Goal: Task Accomplishment & Management: Use online tool/utility

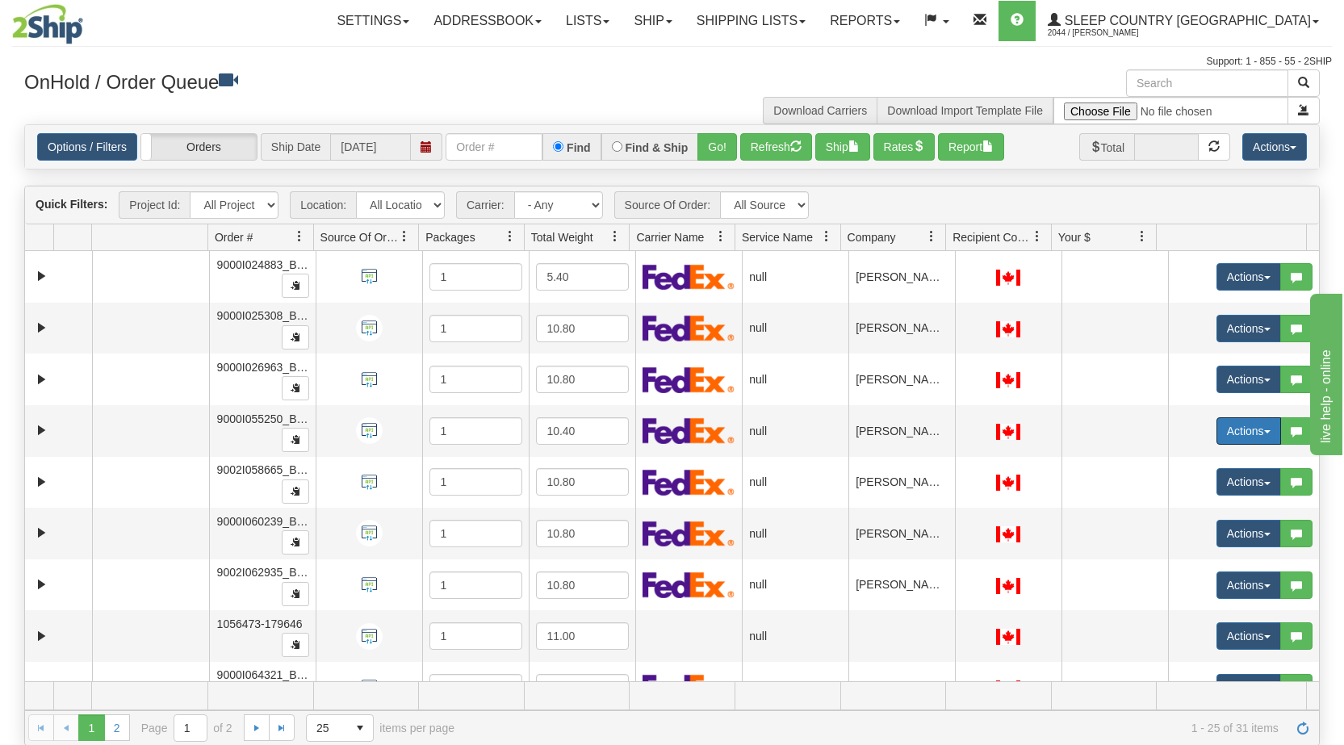
click at [1249, 431] on button "Actions" at bounding box center [1249, 430] width 65 height 27
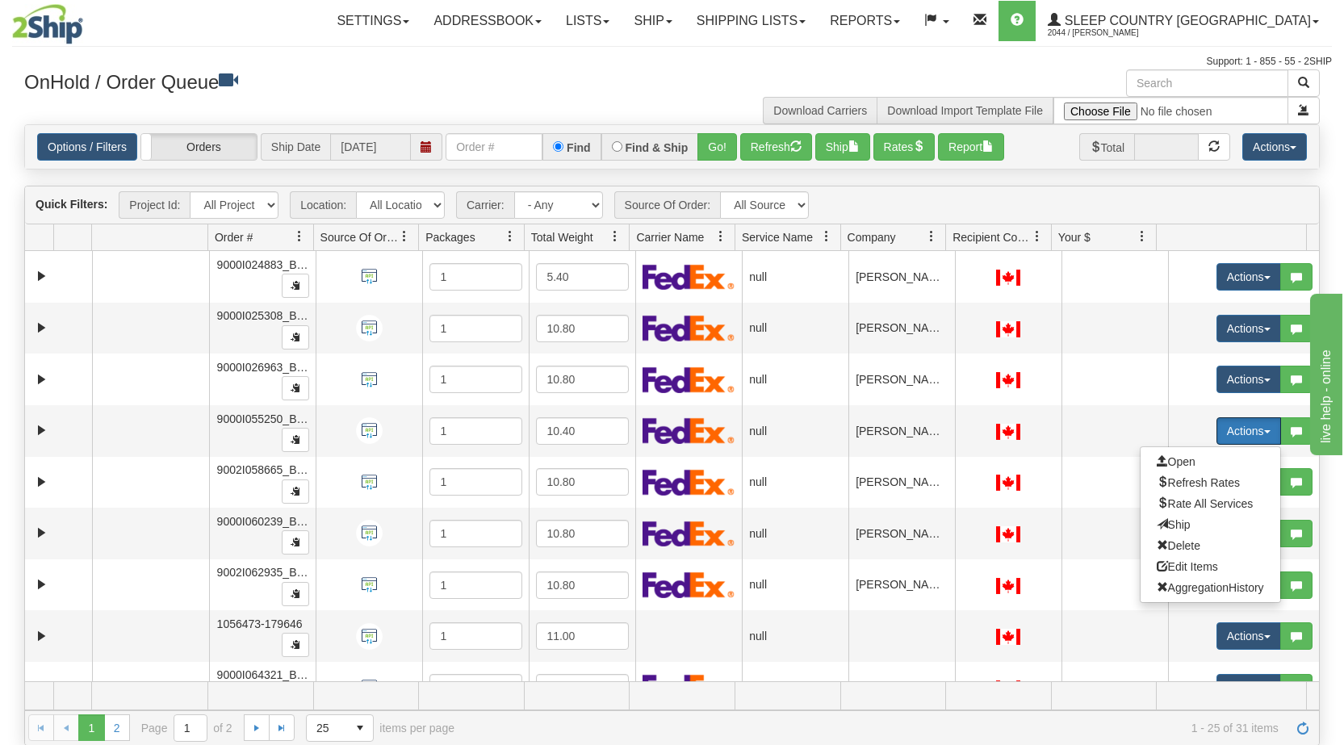
click at [1168, 460] on span "Open" at bounding box center [1176, 461] width 39 height 13
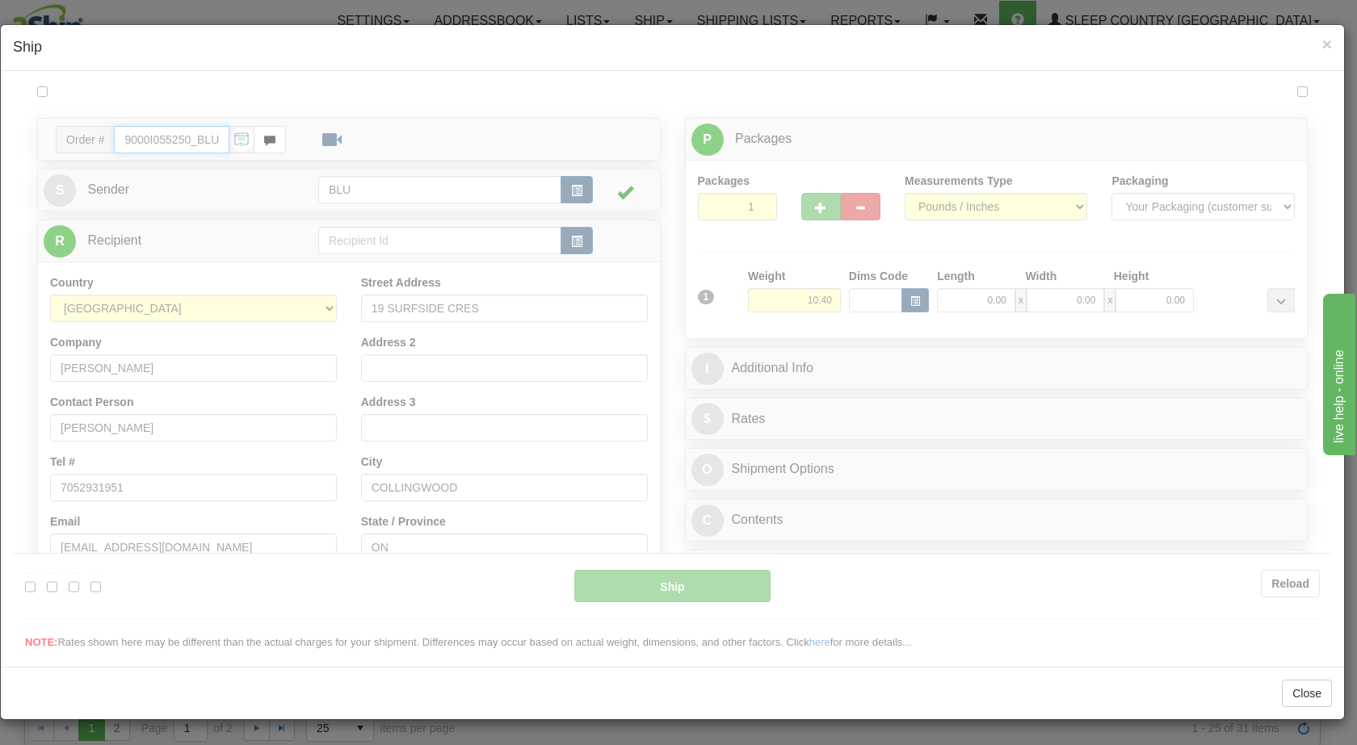
type input "13:29"
type input "16:00"
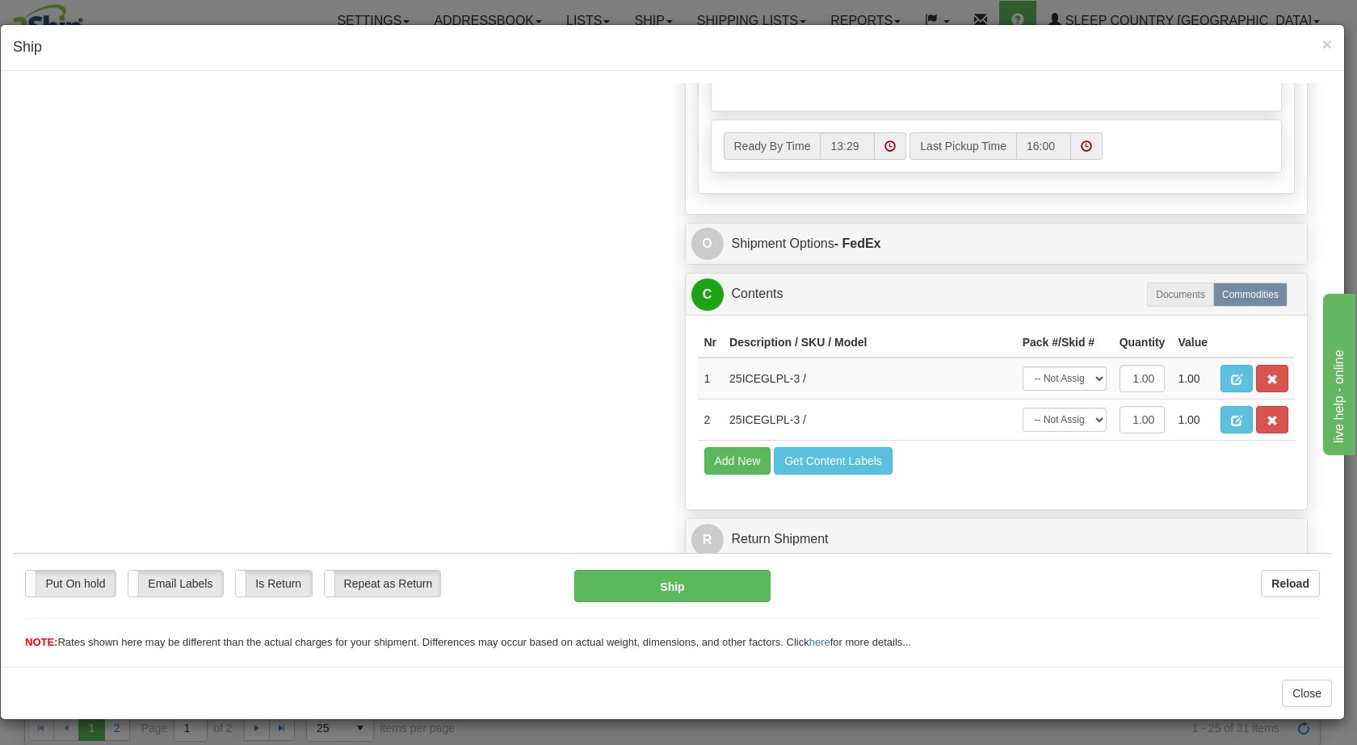
scroll to position [816, 0]
click at [1328, 43] on span "×" at bounding box center [1327, 44] width 10 height 19
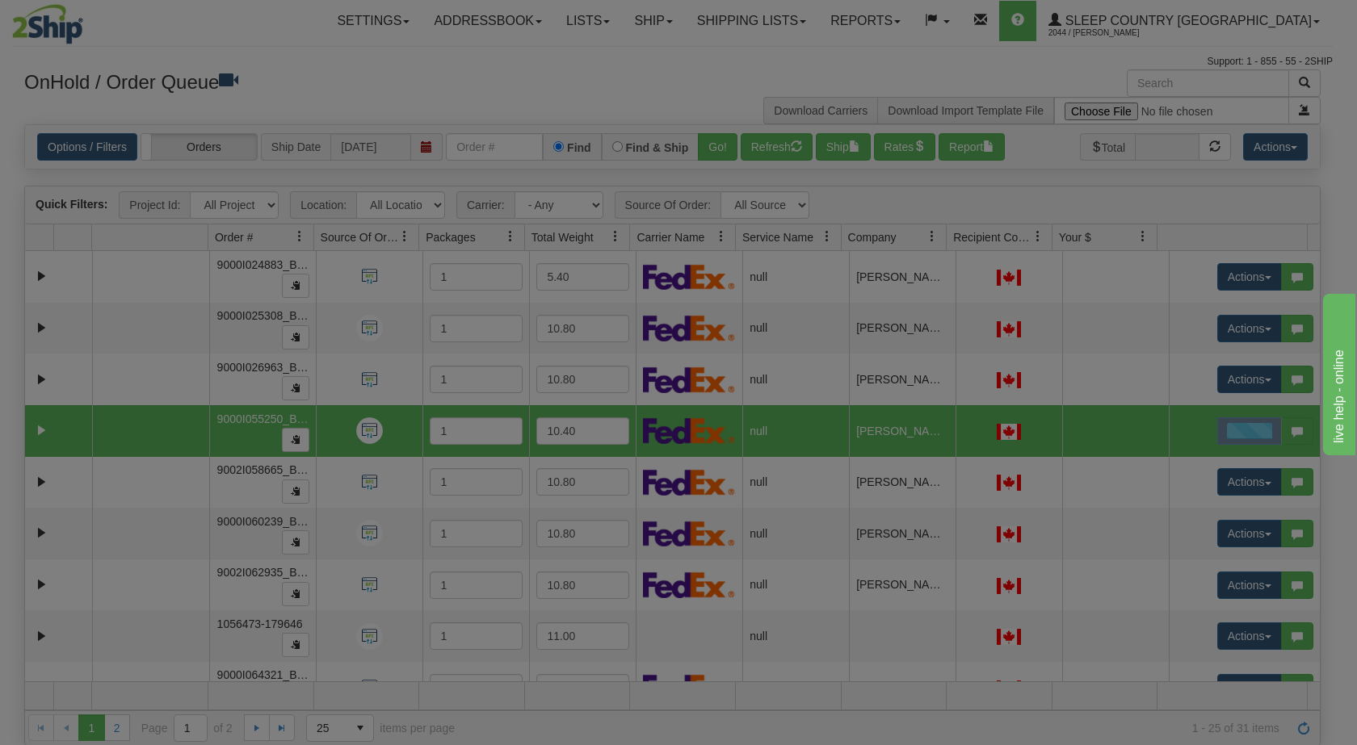
scroll to position [0, 0]
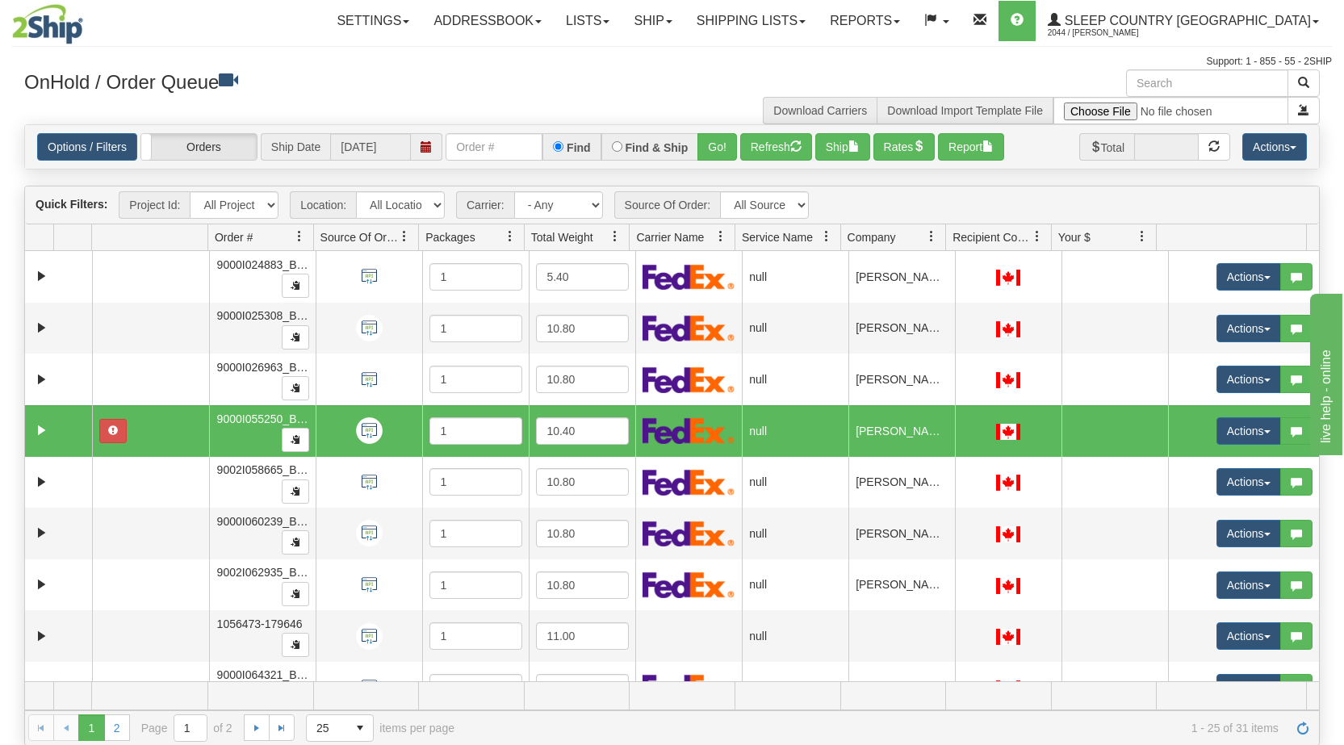
click at [1265, 434] on span "button" at bounding box center [1268, 431] width 6 height 3
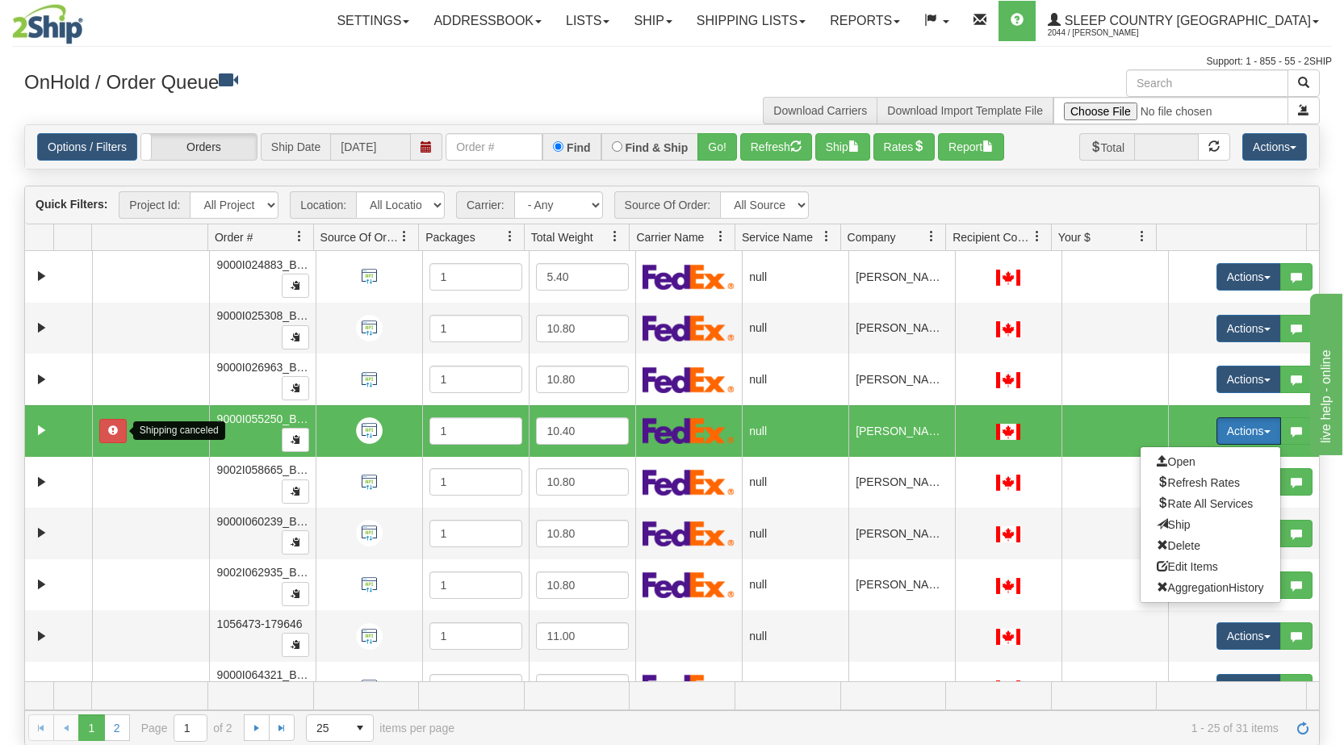
click at [111, 430] on span "button" at bounding box center [113, 431] width 10 height 10
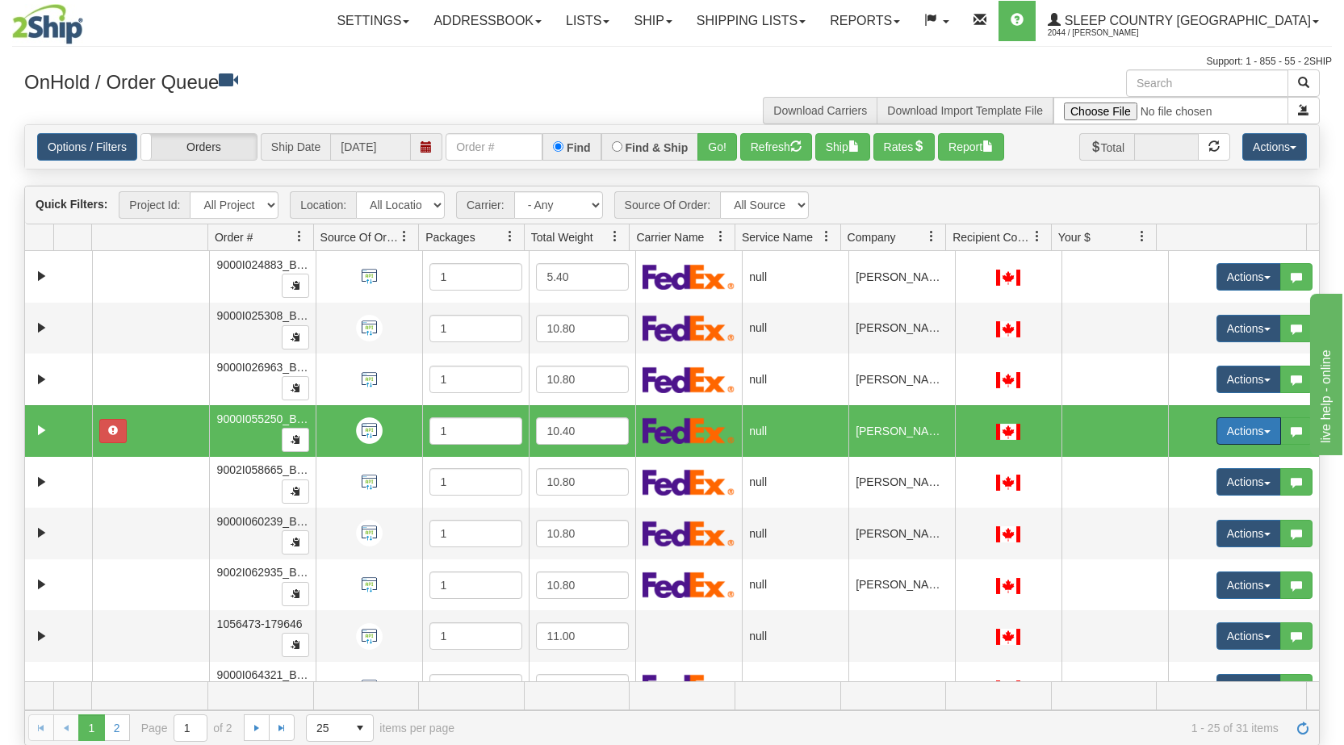
click at [168, 438] on td at bounding box center [150, 431] width 117 height 52
click at [1249, 435] on button "Actions" at bounding box center [1249, 430] width 65 height 27
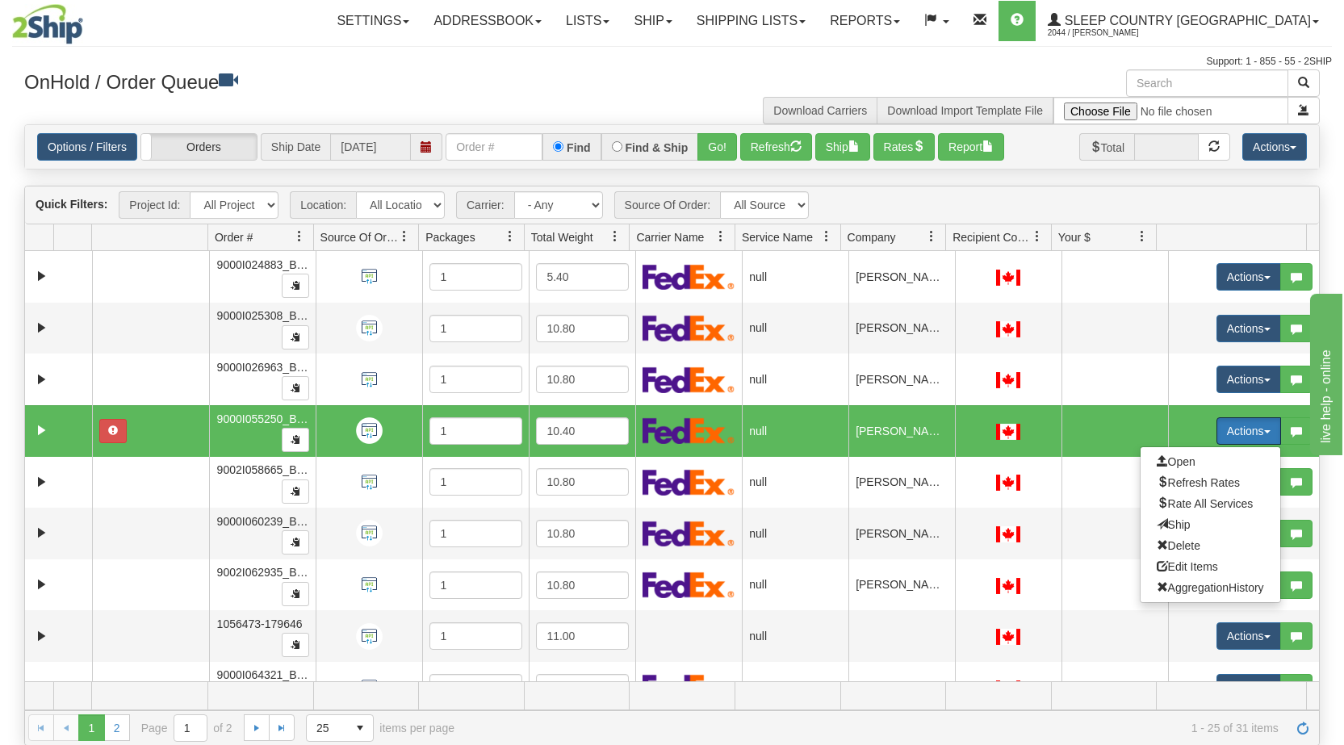
click at [1176, 463] on span "Open" at bounding box center [1176, 461] width 39 height 13
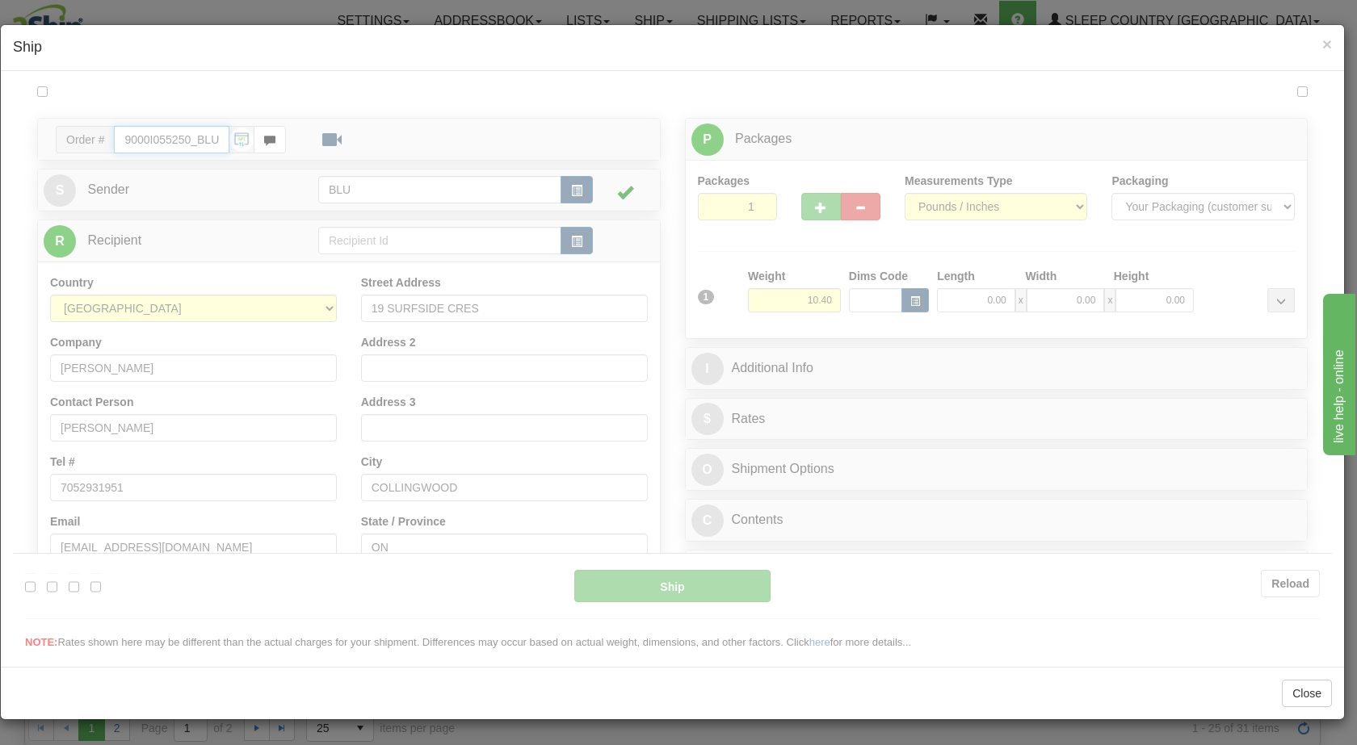
type input "13:33"
type input "16:00"
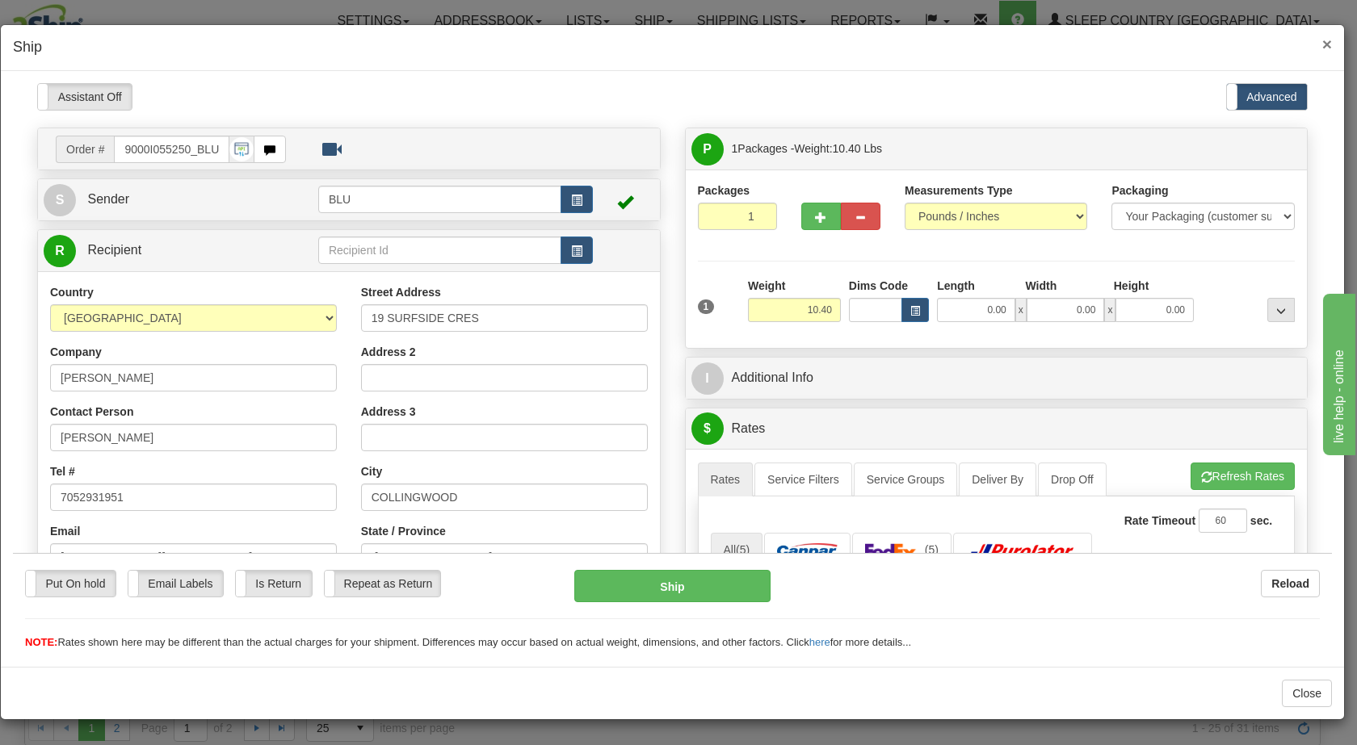
click at [1326, 45] on span "×" at bounding box center [1327, 44] width 10 height 19
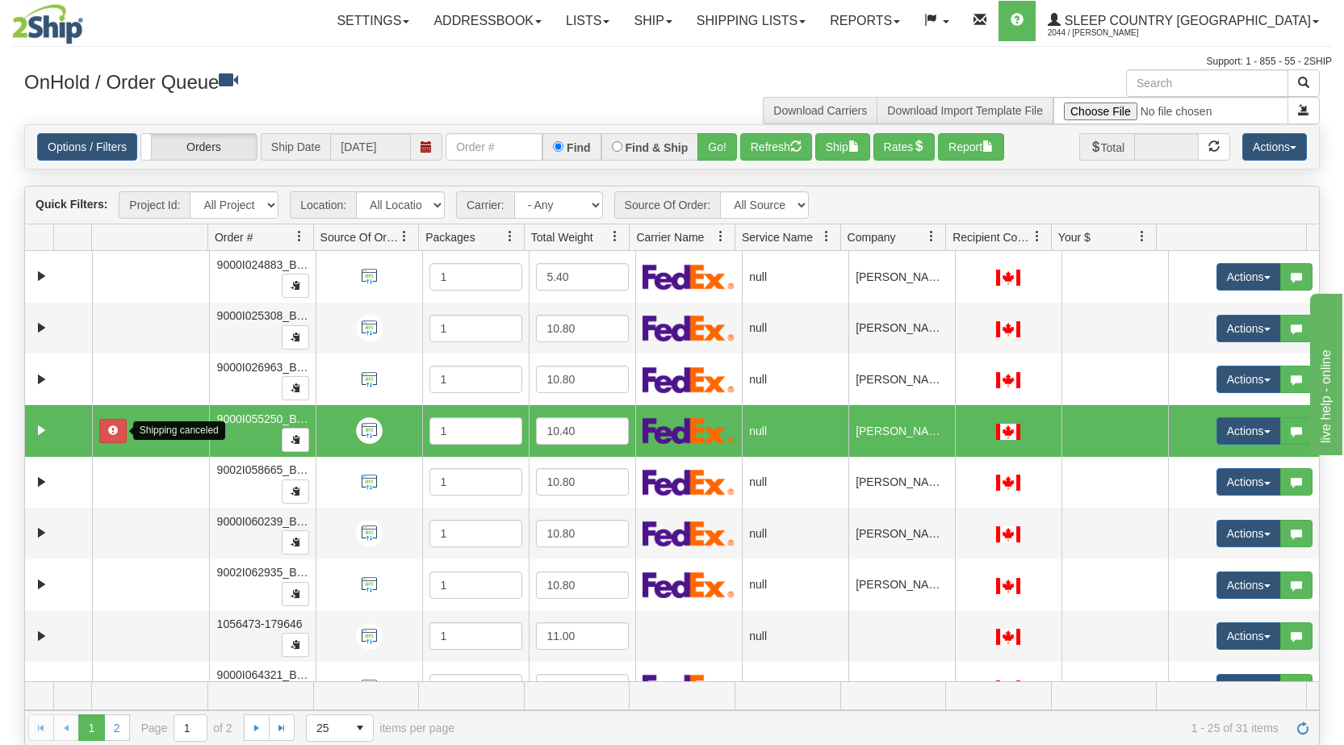
click at [108, 428] on span "button" at bounding box center [113, 431] width 10 height 10
click at [1255, 430] on button "Actions" at bounding box center [1249, 430] width 65 height 27
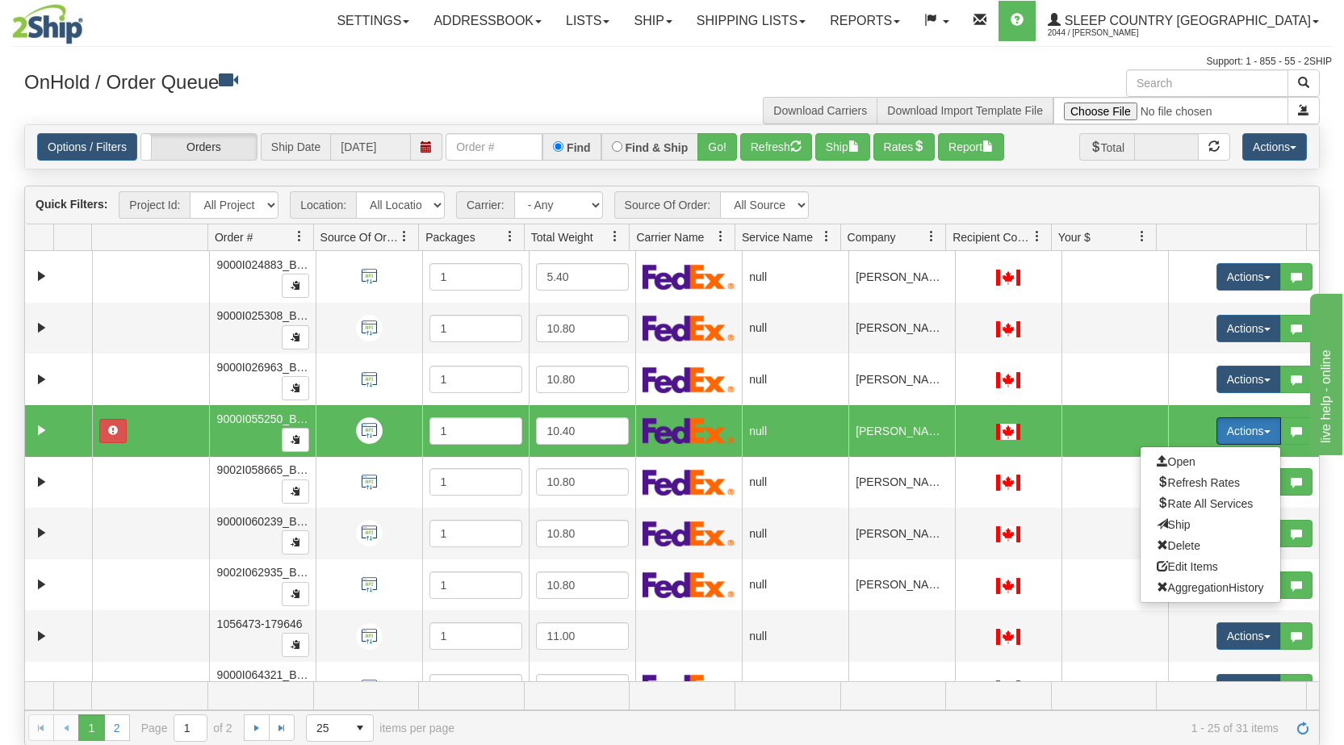
click at [1172, 459] on span "Open" at bounding box center [1176, 461] width 39 height 13
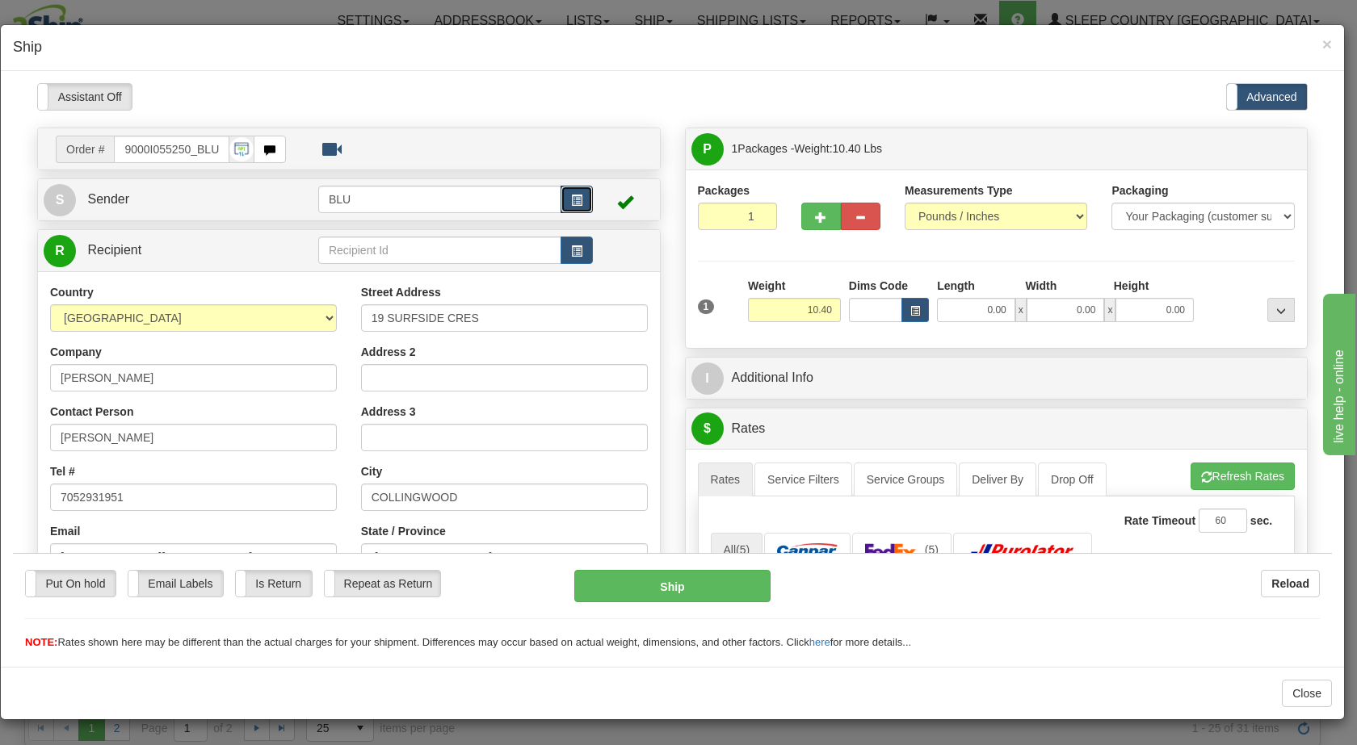
click at [568, 192] on button "button" at bounding box center [576, 198] width 32 height 27
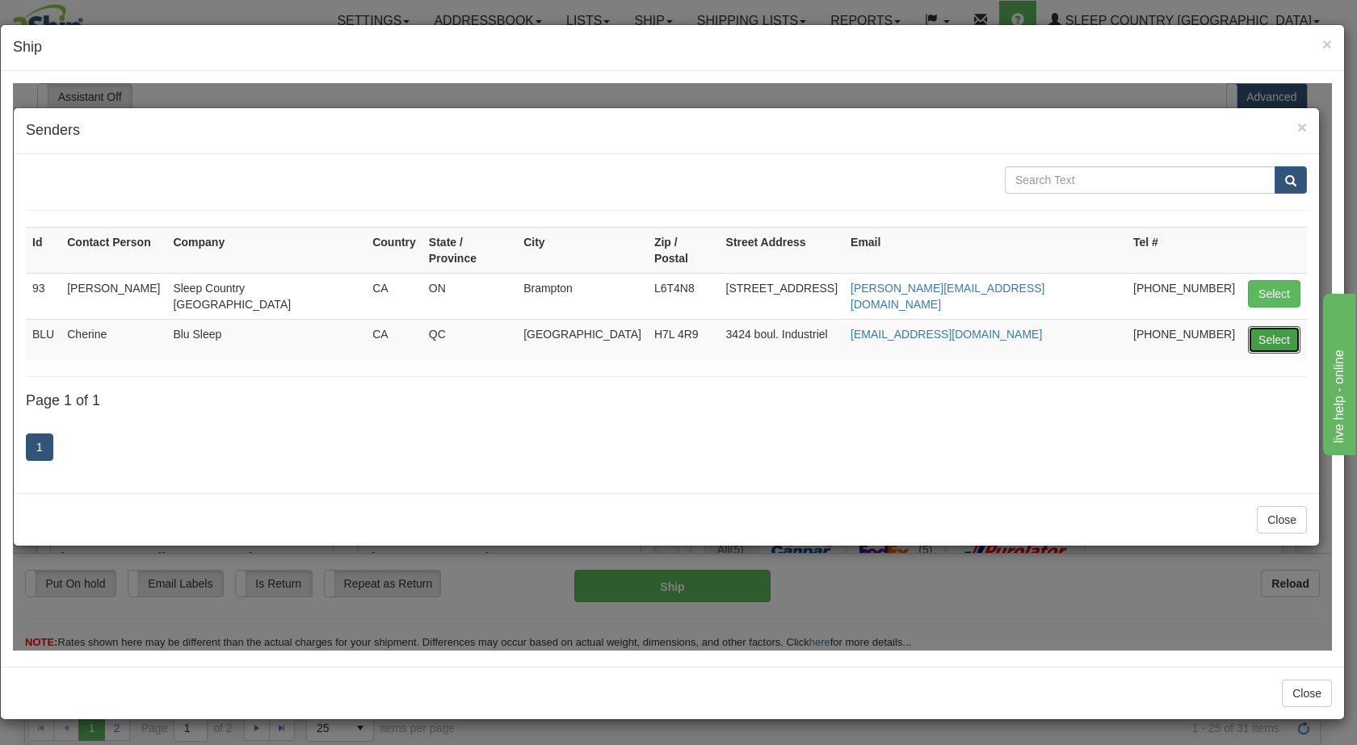
click at [1260, 325] on button "Select" at bounding box center [1274, 338] width 52 height 27
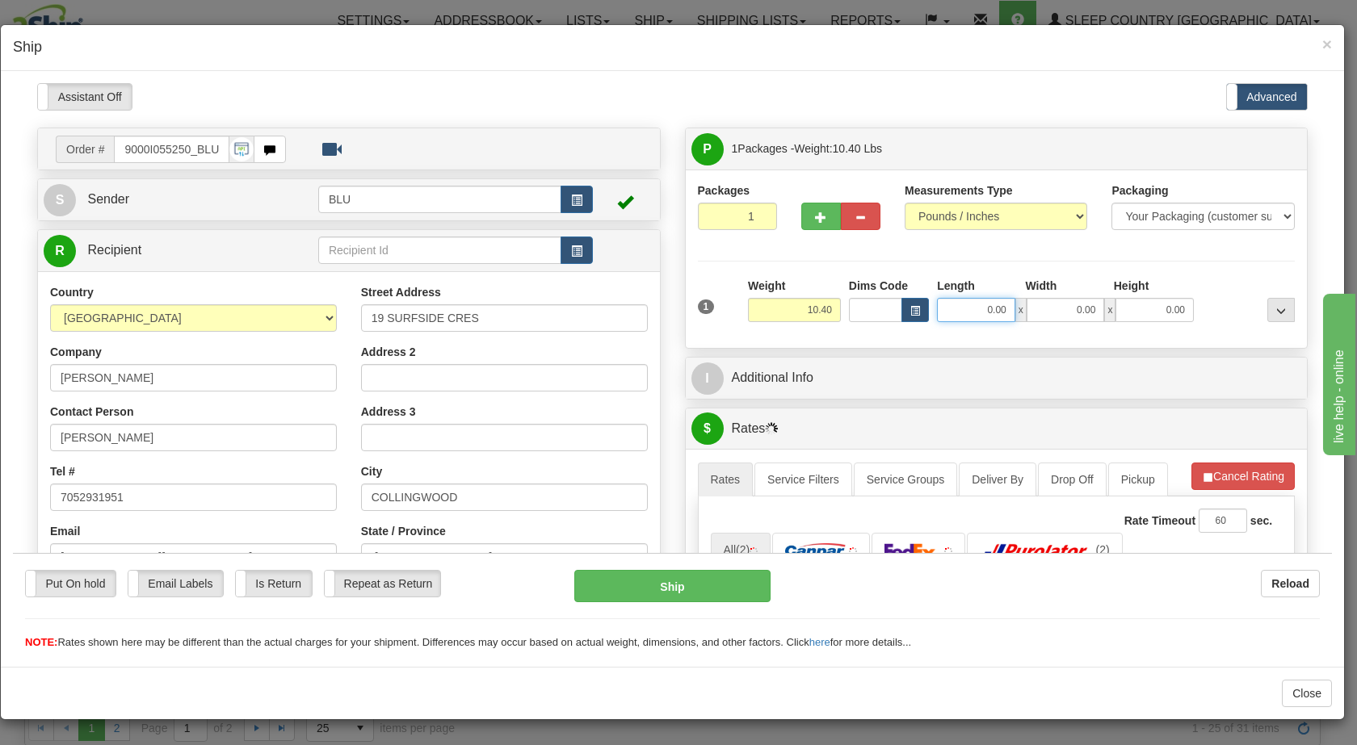
click at [977, 306] on input "0.00" at bounding box center [976, 309] width 78 height 24
type input "16.00"
click at [1069, 300] on input "0.00" at bounding box center [1065, 309] width 78 height 24
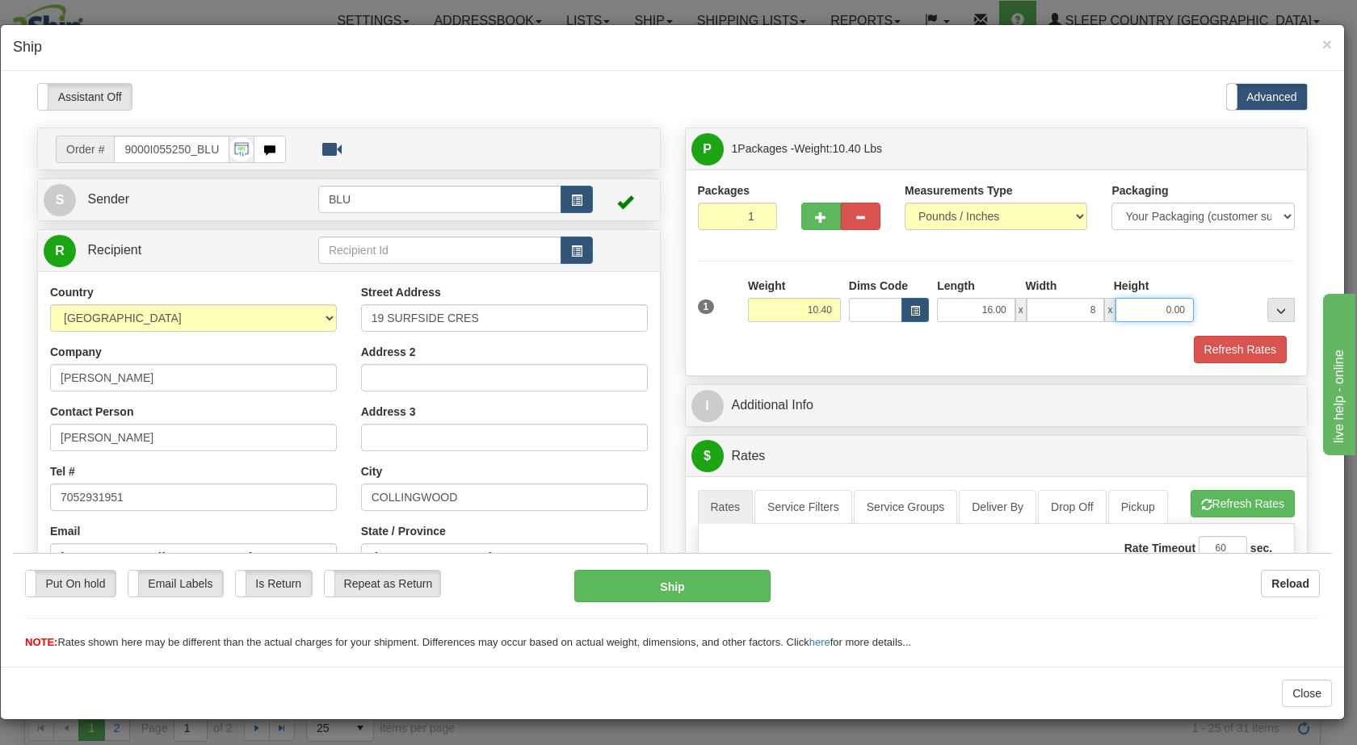
type input "8.00"
click at [1139, 305] on input "0.00" at bounding box center [1154, 309] width 78 height 24
type input "16.00"
click at [1218, 292] on div at bounding box center [1248, 299] width 101 height 44
click at [1218, 346] on button "Refresh Rates" at bounding box center [1239, 348] width 93 height 27
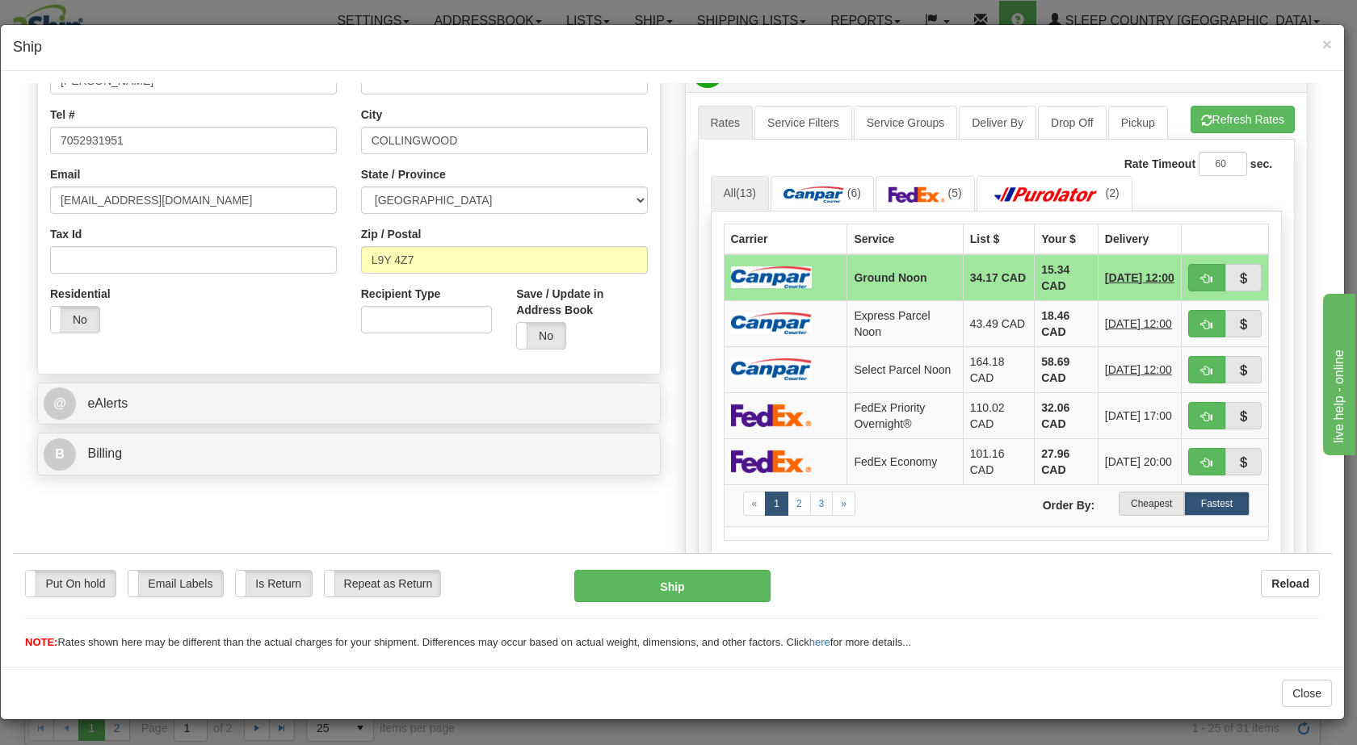
scroll to position [360, 0]
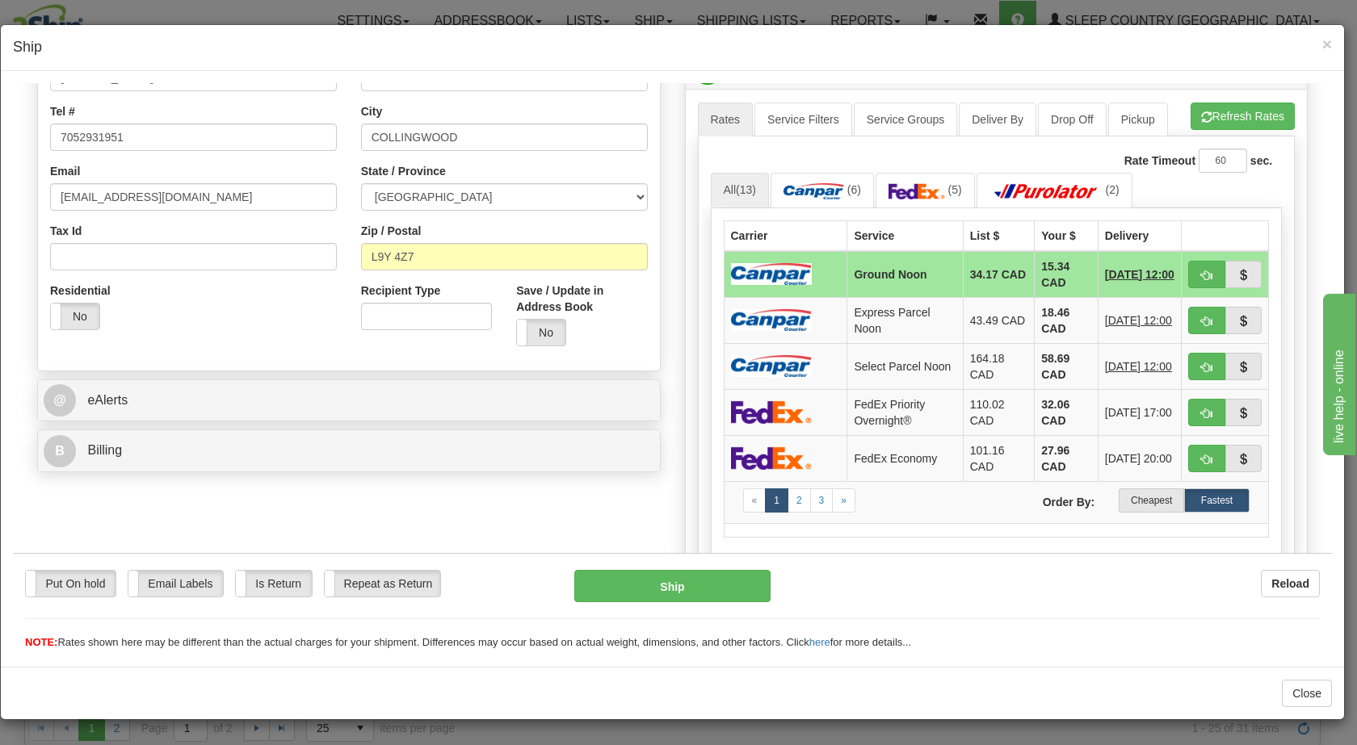
click at [1133, 504] on label "Cheapest" at bounding box center [1150, 500] width 65 height 24
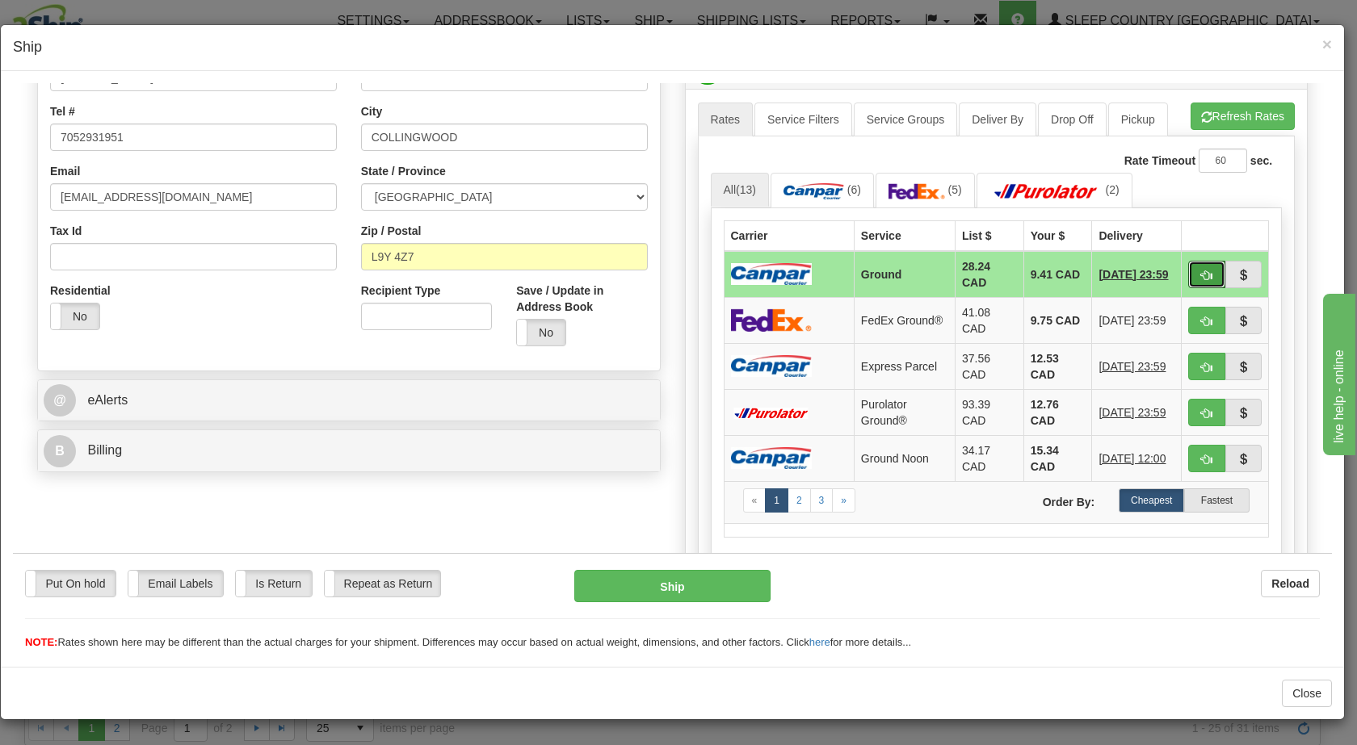
click at [1201, 271] on span "button" at bounding box center [1206, 275] width 11 height 10
type input "1"
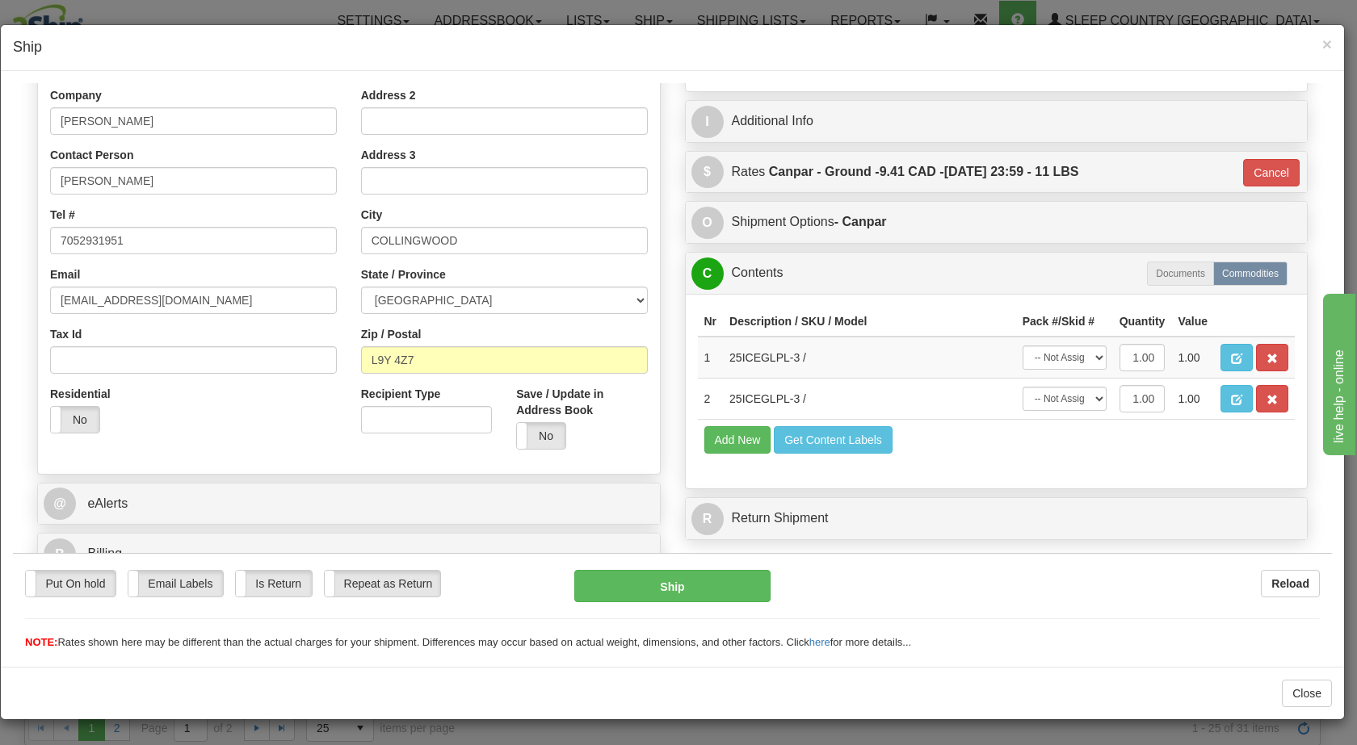
scroll to position [272, 0]
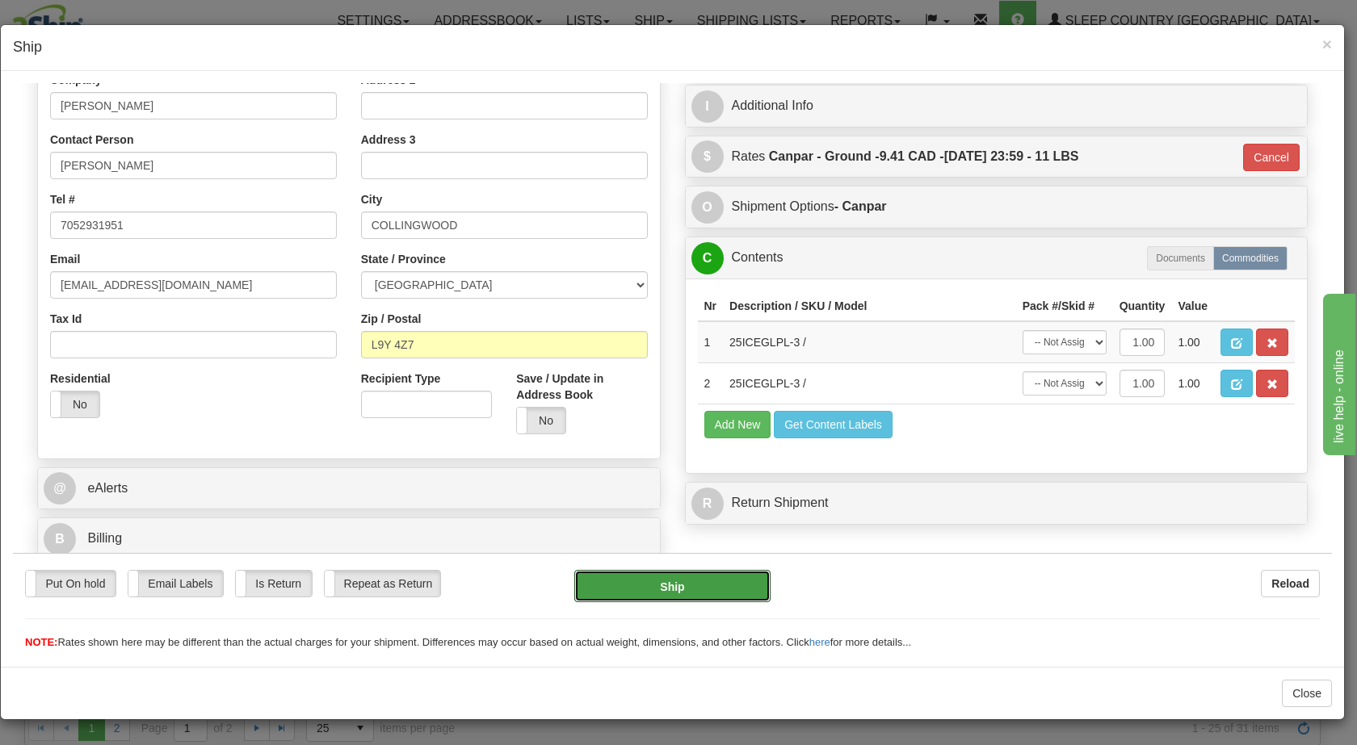
click at [707, 581] on button "Ship" at bounding box center [671, 585] width 195 height 32
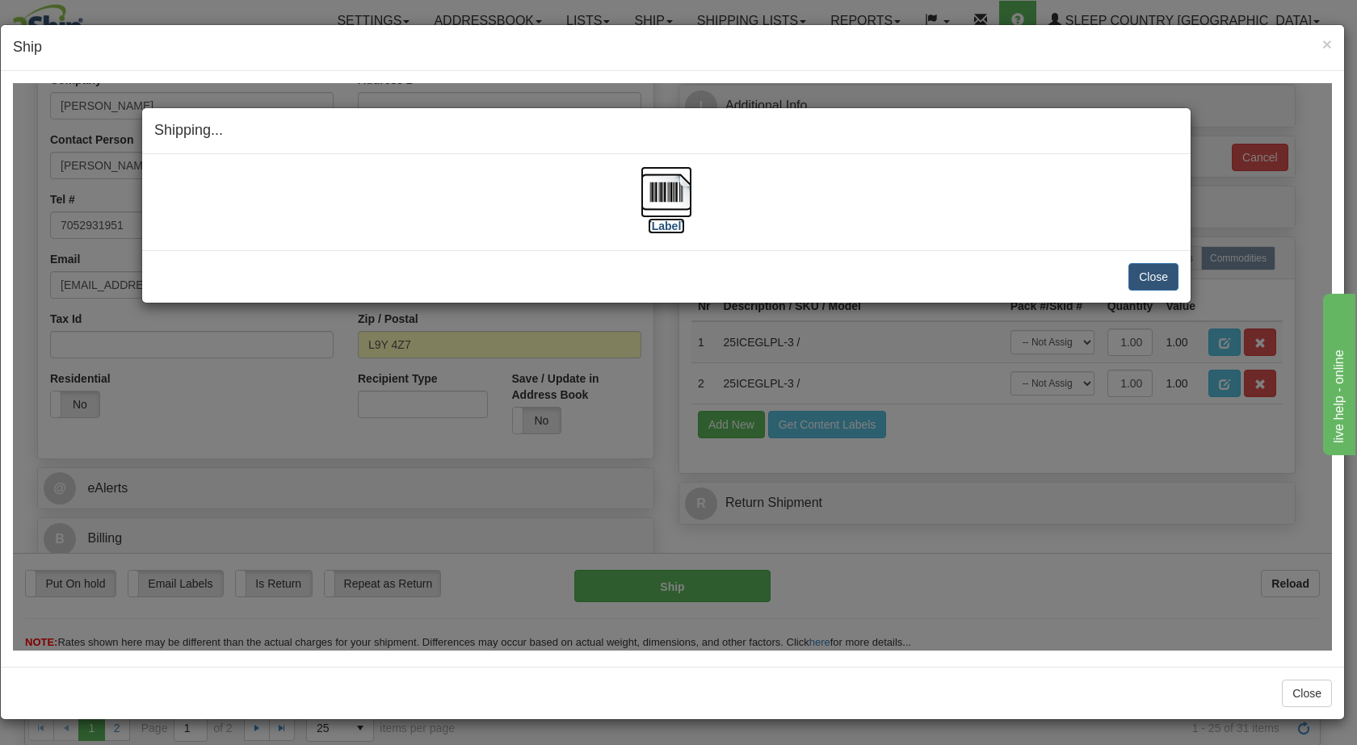
click at [661, 191] on img at bounding box center [666, 192] width 52 height 52
click at [1148, 273] on button "Close" at bounding box center [1153, 275] width 50 height 27
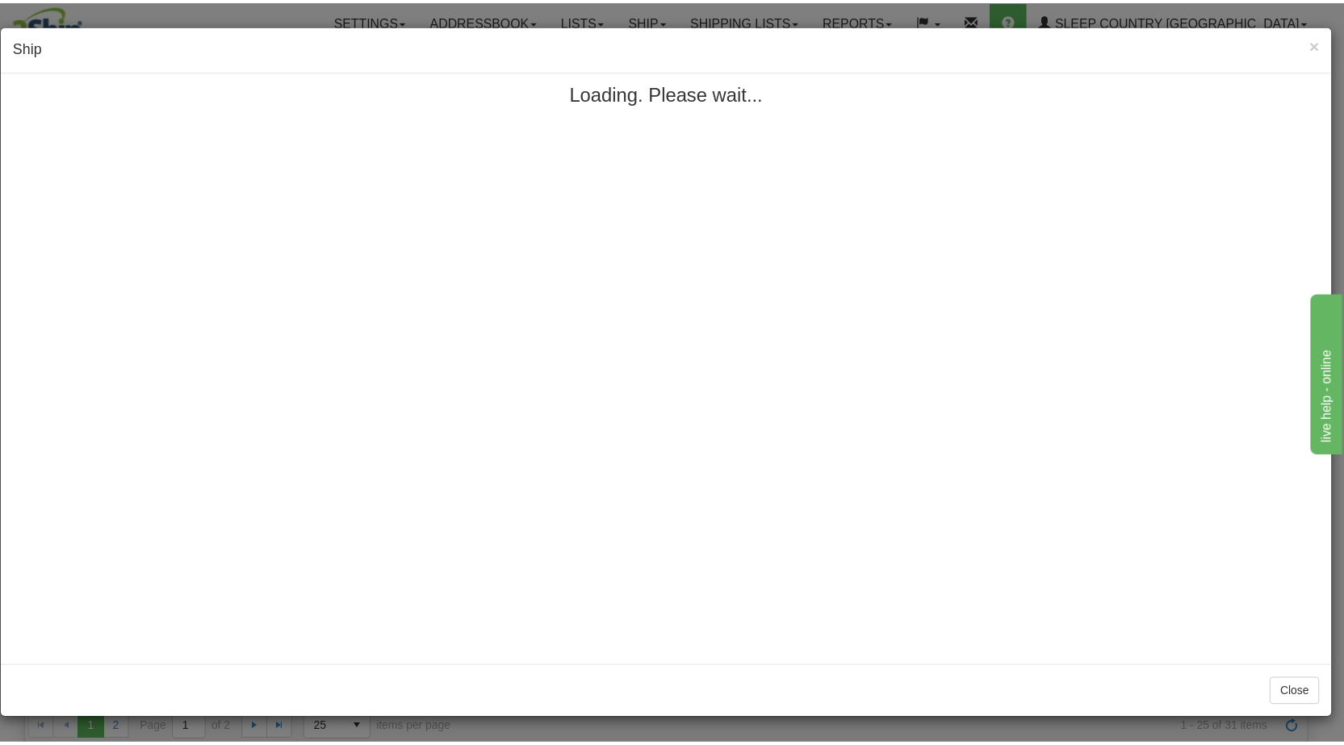
scroll to position [0, 0]
